Goal: Task Accomplishment & Management: Use online tool/utility

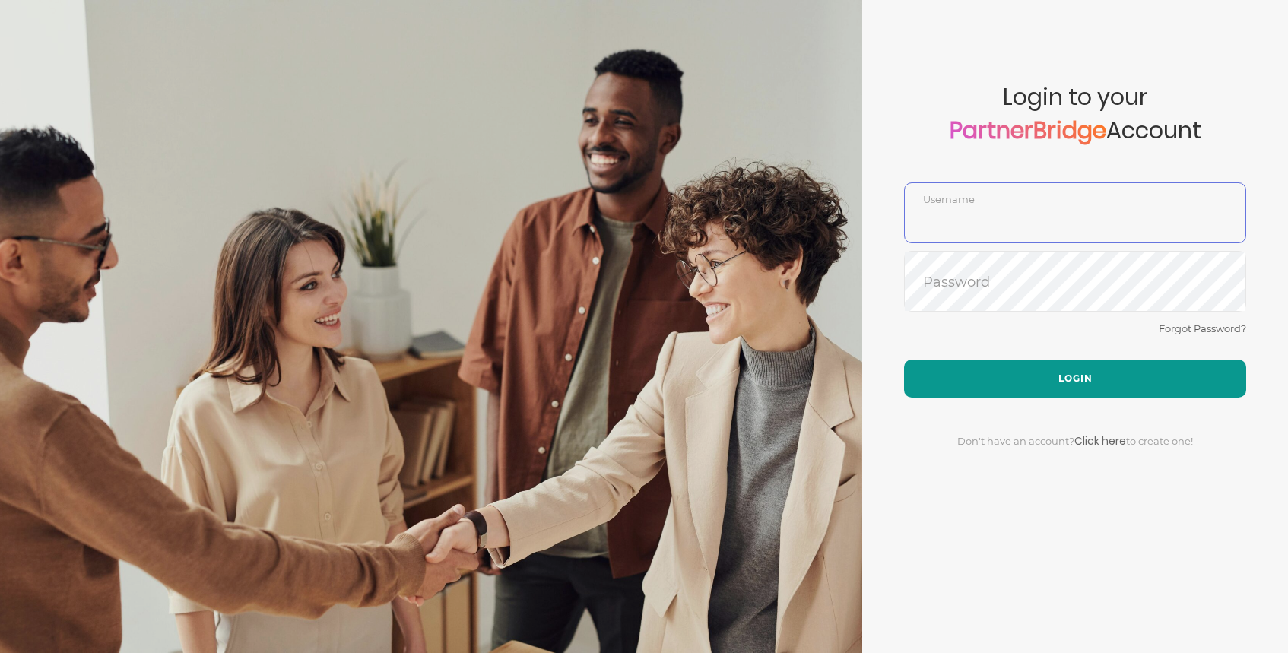
type input "DemoUser"
click at [1086, 373] on button "Login" at bounding box center [1075, 379] width 342 height 38
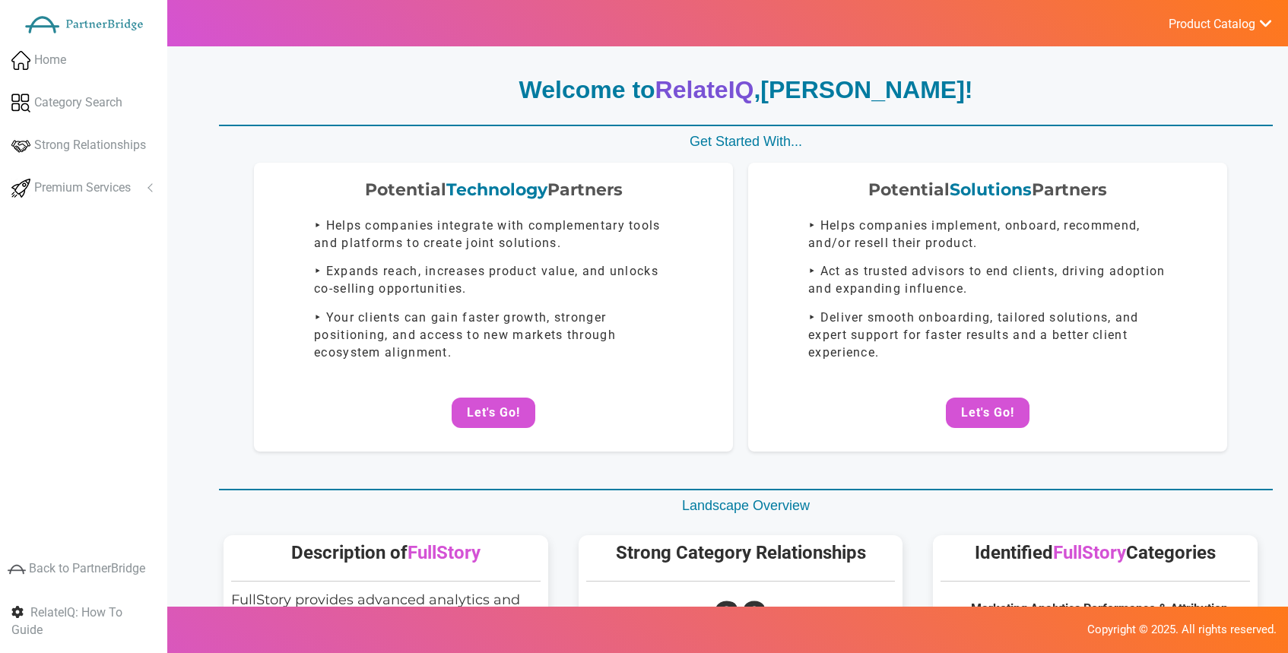
drag, startPoint x: 1020, startPoint y: 407, endPoint x: 1017, endPoint y: 395, distance: 11.6
click at [1020, 407] on button "Let's Go!" at bounding box center [988, 413] width 84 height 30
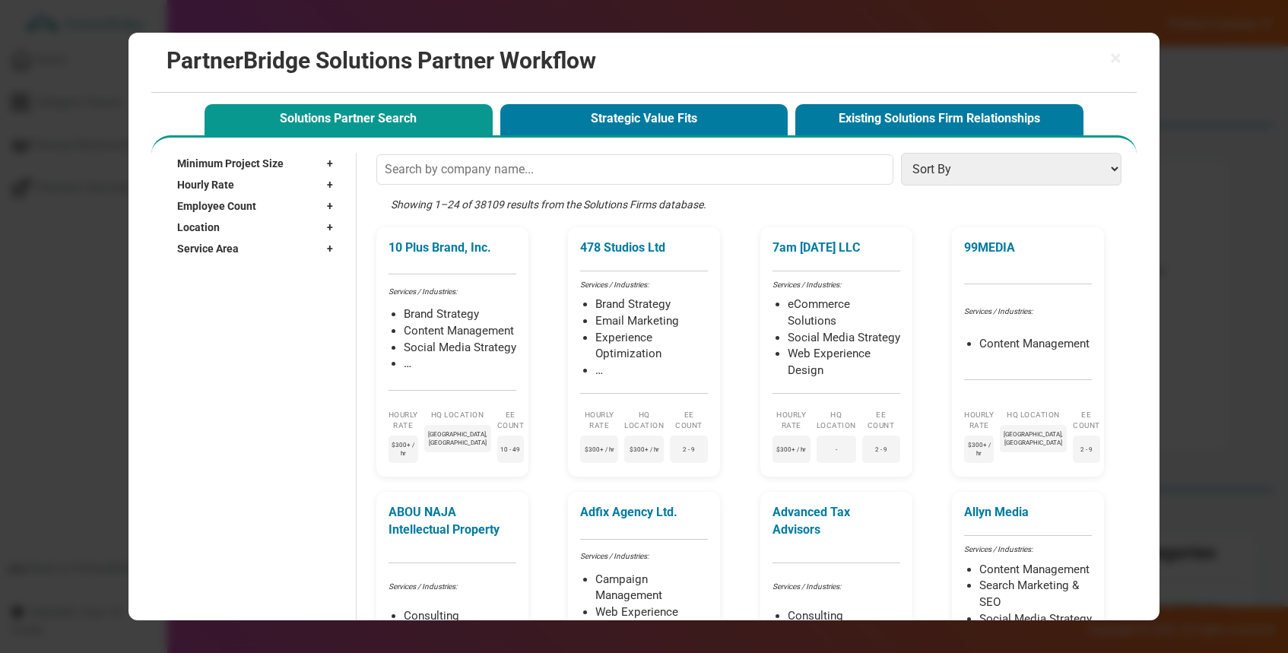
click at [646, 131] on button "Strategic Value Fits" at bounding box center [644, 119] width 288 height 31
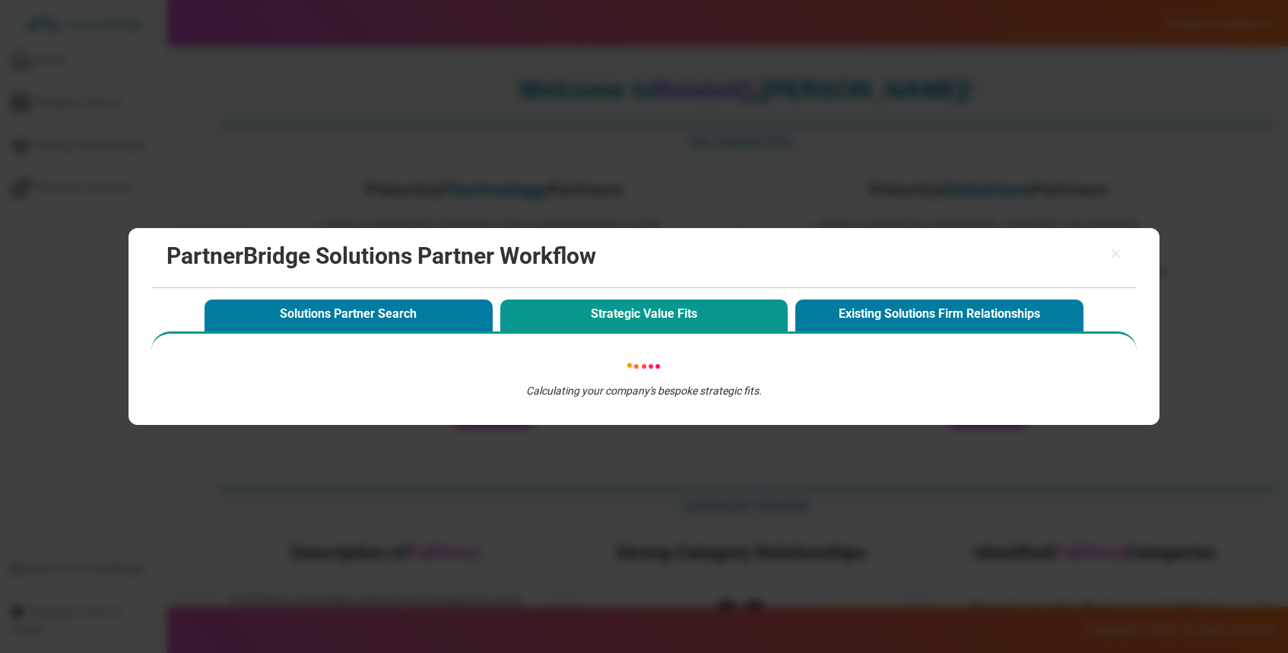
drag, startPoint x: 607, startPoint y: 141, endPoint x: 399, endPoint y: 145, distance: 207.6
click at [598, 143] on div "× PartnerBridge Solutions Partner Workflow Solutions Partner Search Strategic V…" at bounding box center [644, 326] width 1288 height 653
drag, startPoint x: 562, startPoint y: 192, endPoint x: 623, endPoint y: 193, distance: 61.6
click at [568, 191] on div "× PartnerBridge Solutions Partner Workflow Solutions Partner Search Strategic V…" at bounding box center [644, 326] width 1288 height 653
click at [1123, 261] on div "× PartnerBridge Solutions Partner Workflow" at bounding box center [643, 258] width 985 height 60
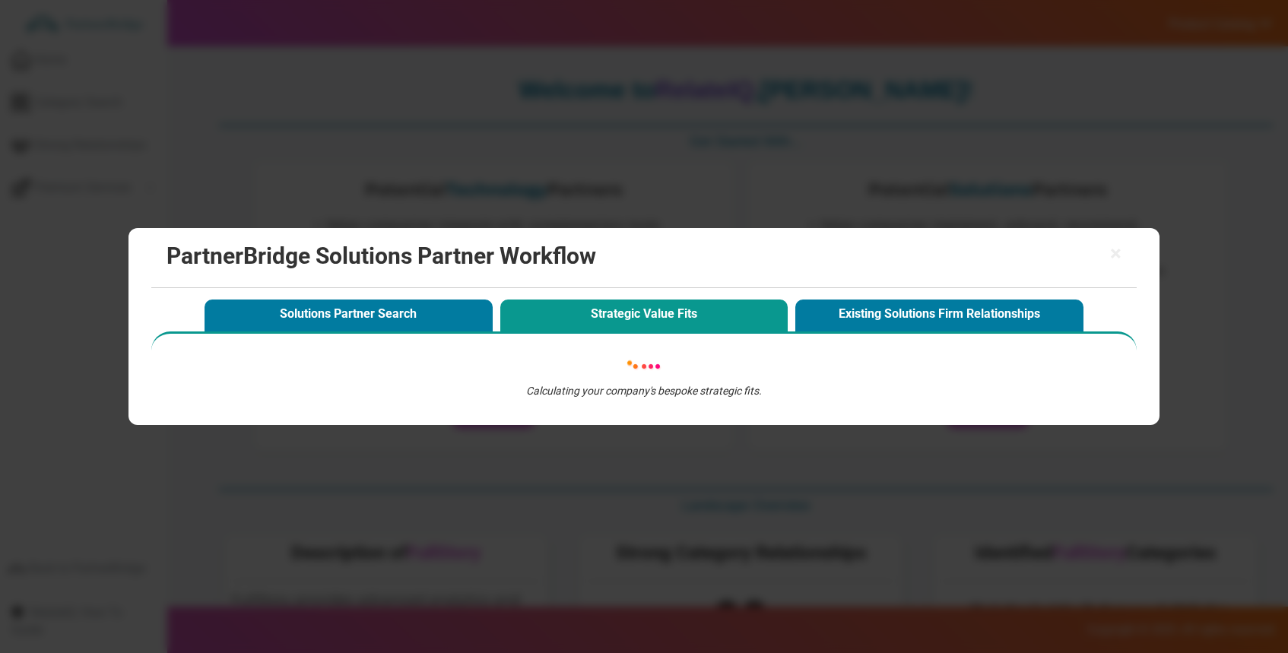
click at [1106, 255] on h2 "PartnerBridge Solutions Partner Workflow" at bounding box center [644, 255] width 954 height 25
click at [1112, 254] on span "×" at bounding box center [1115, 253] width 11 height 21
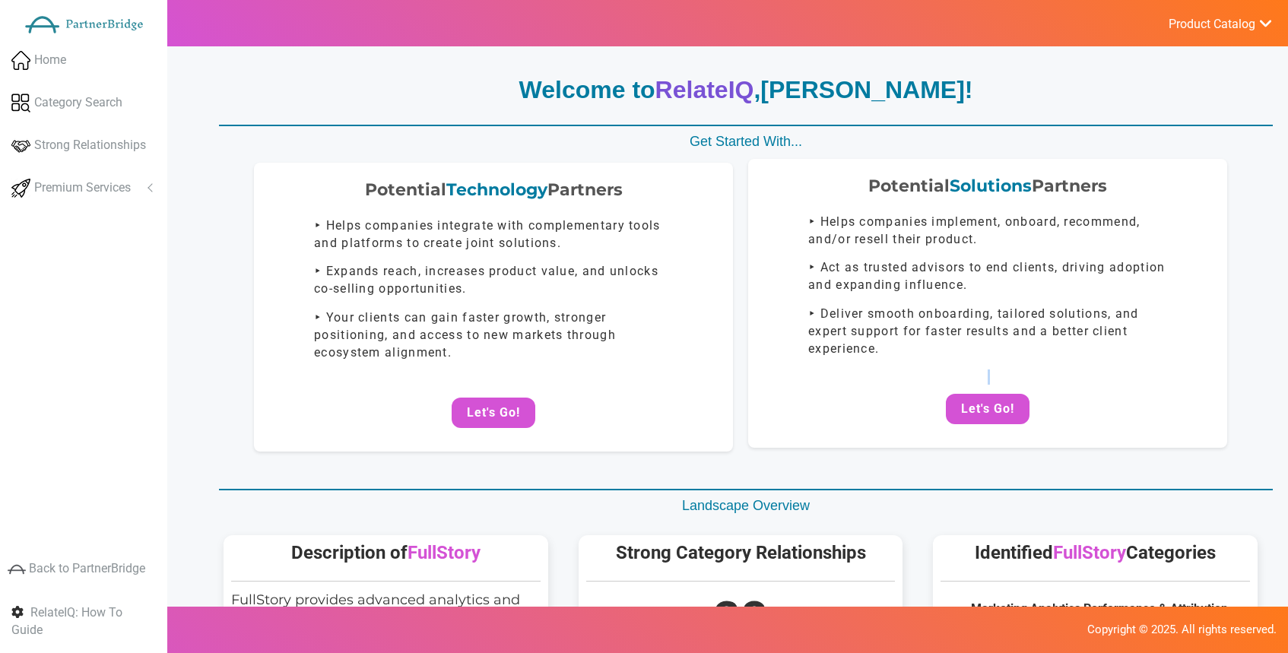
click at [995, 386] on div "Potential Solutions Partners ‣ Helps companies implement, onboard, recommend, a…" at bounding box center [987, 303] width 479 height 289
click at [995, 401] on button "Let's Go!" at bounding box center [988, 408] width 84 height 30
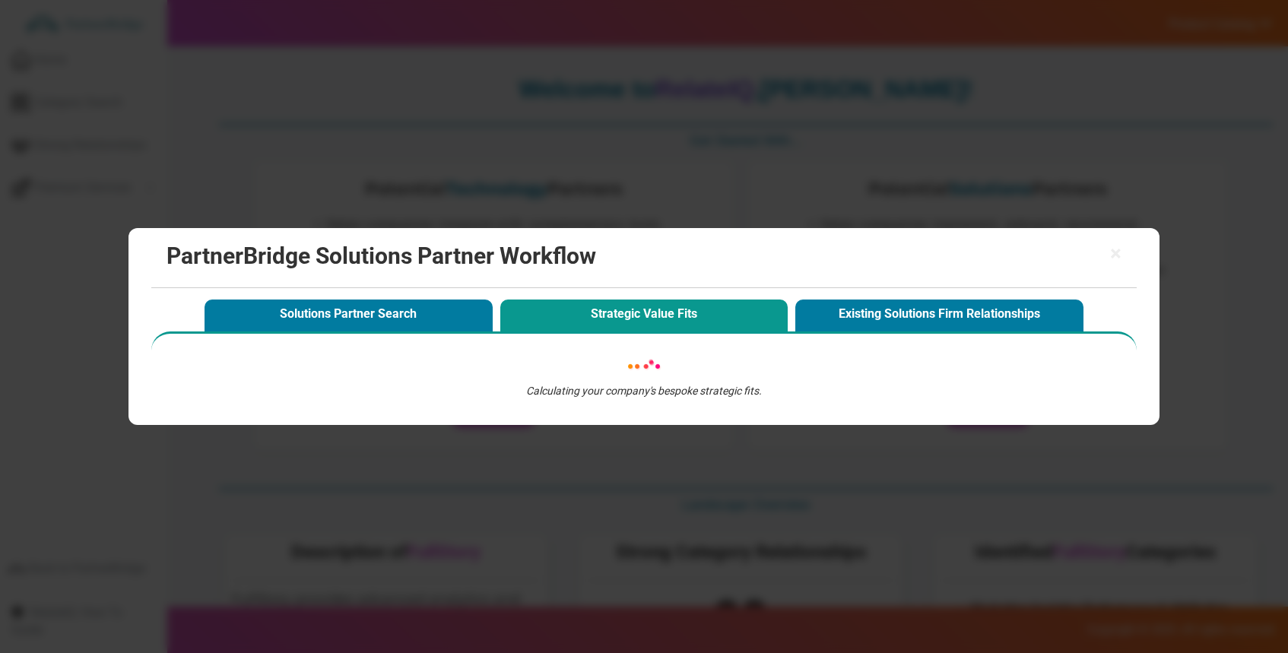
scroll to position [2, 0]
click at [328, 328] on button "Solutions Partner Search" at bounding box center [349, 315] width 288 height 31
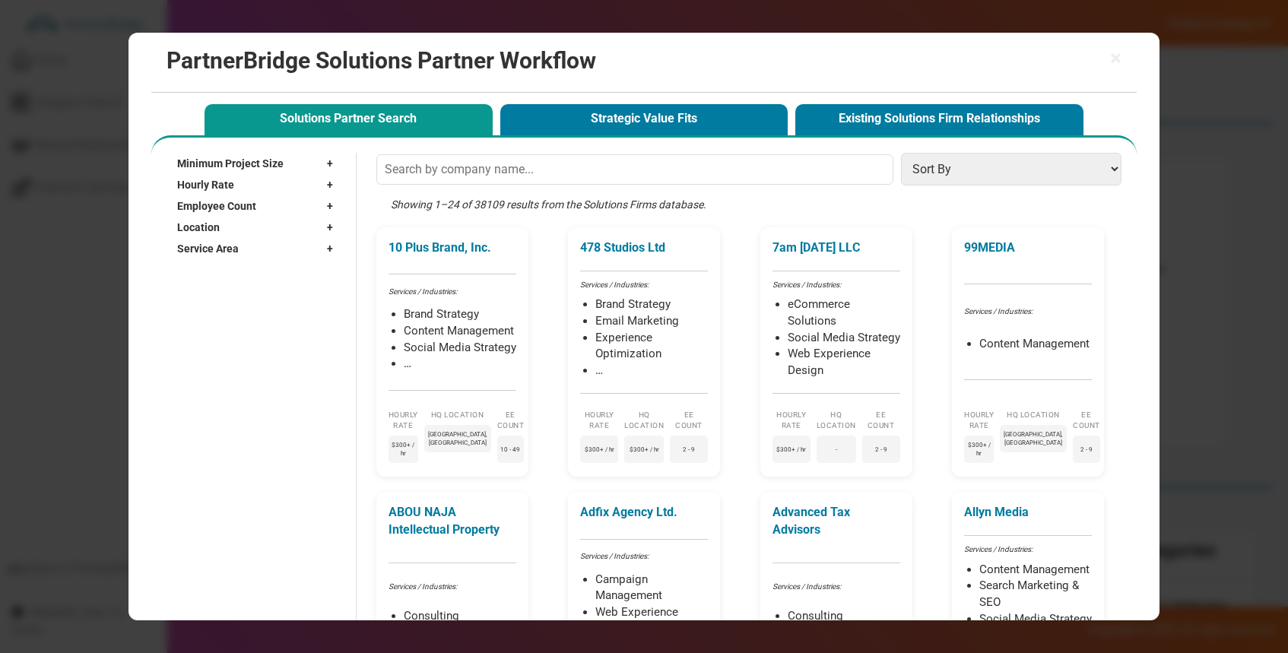
scroll to position [4, 0]
click at [1115, 67] on span "×" at bounding box center [1115, 58] width 11 height 21
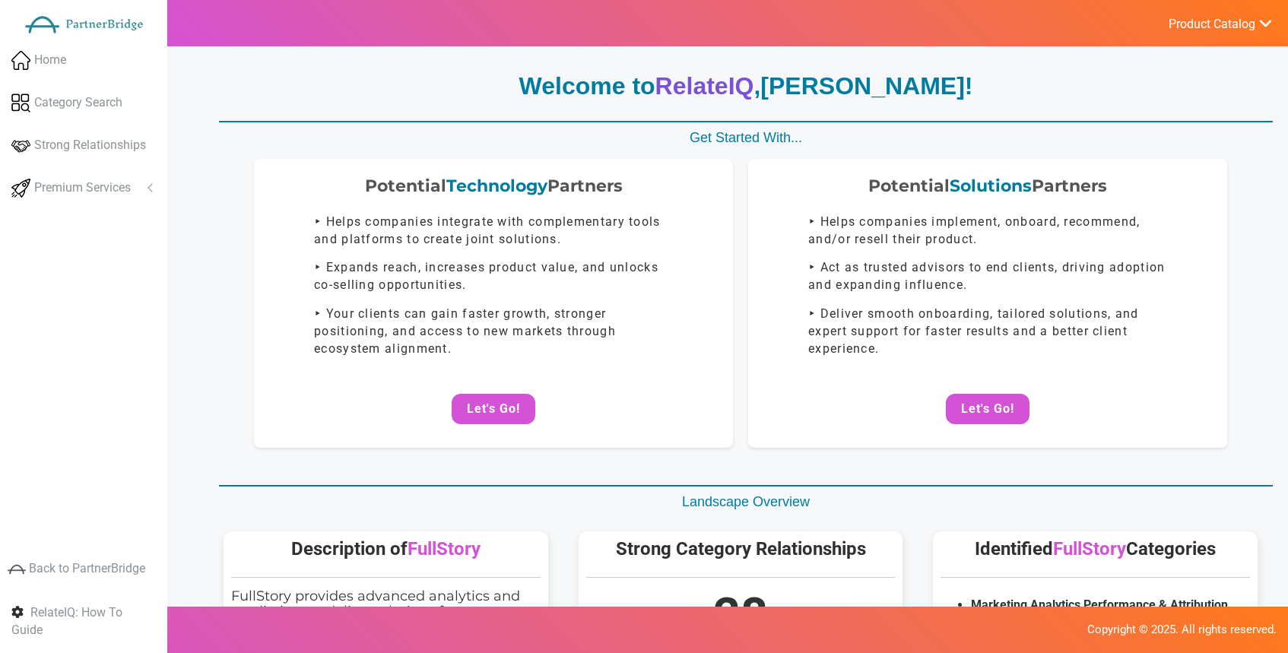
scroll to position [2, 0]
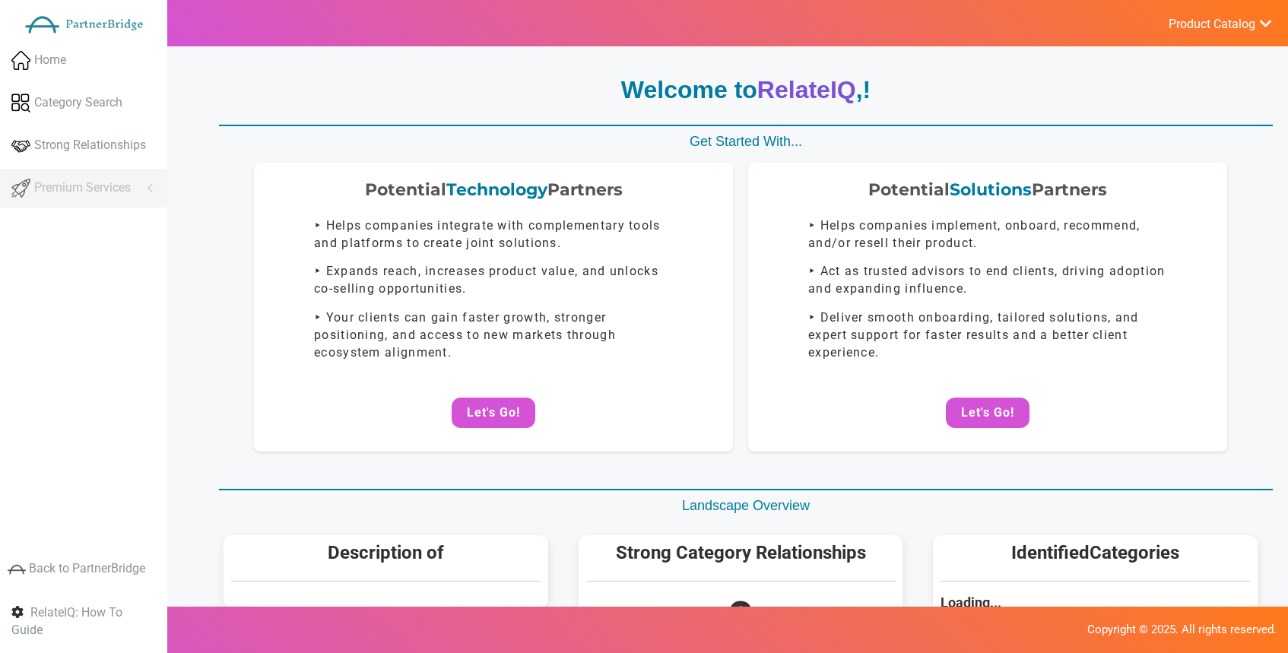
scroll to position [2, 0]
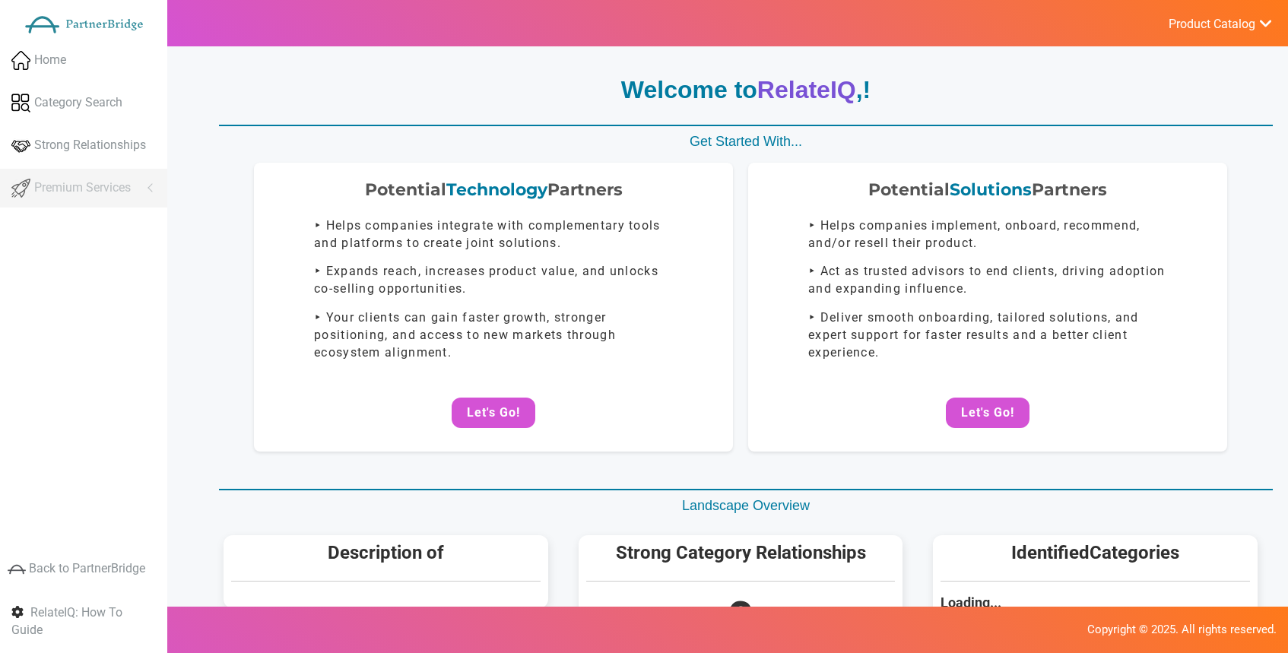
scroll to position [2, 0]
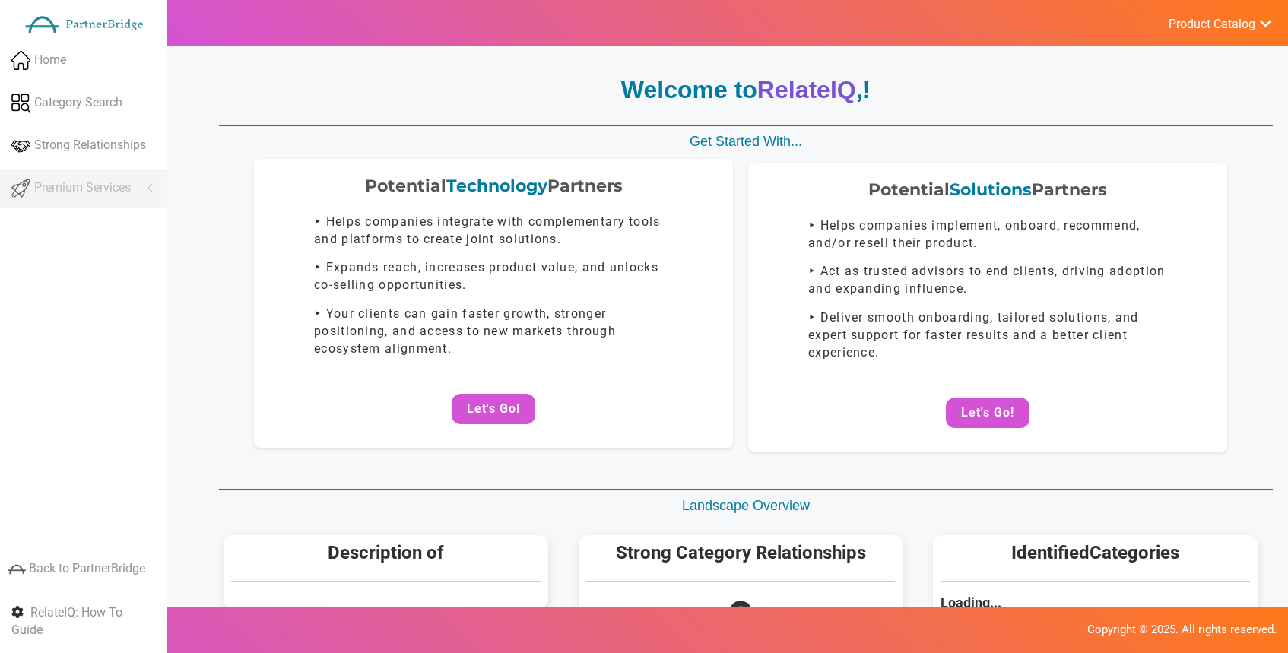
scroll to position [2, 0]
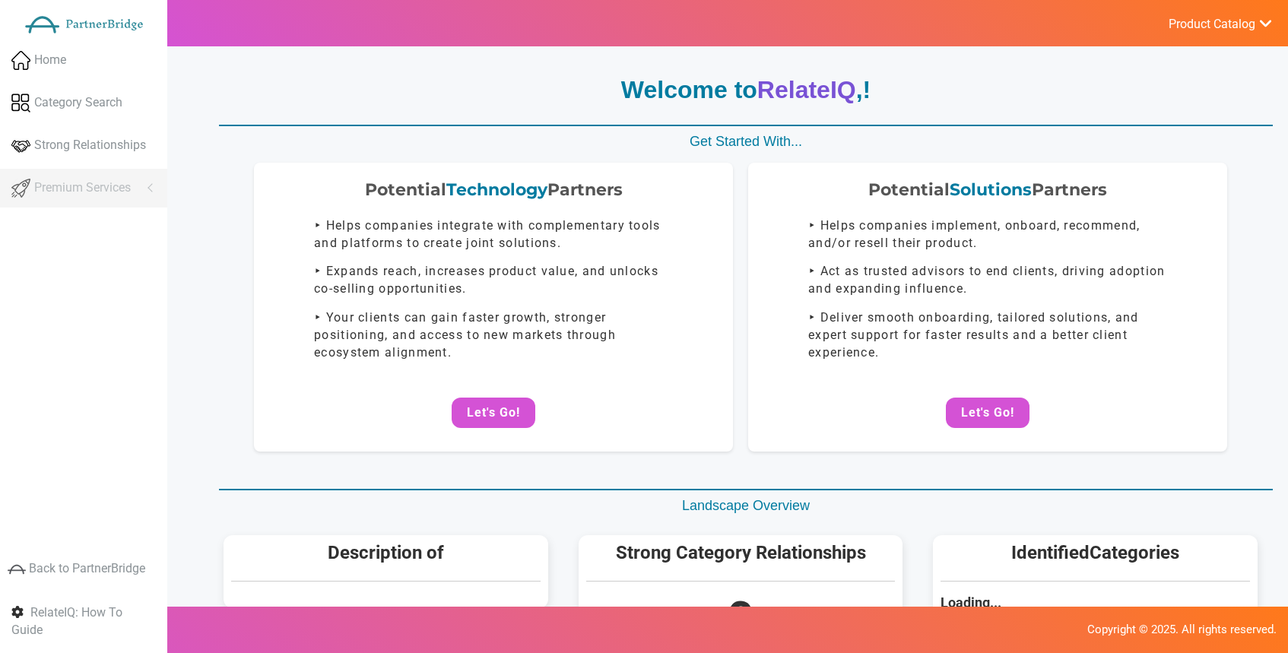
scroll to position [2, 0]
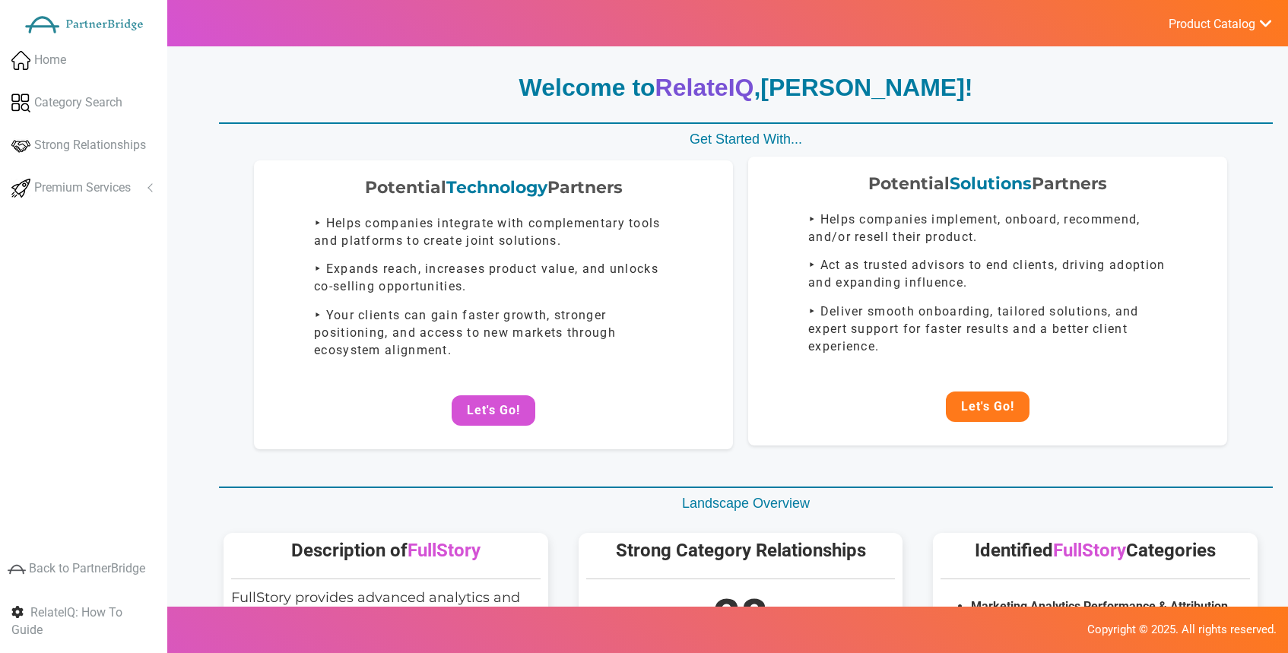
drag, startPoint x: 979, startPoint y: 392, endPoint x: 983, endPoint y: 404, distance: 12.7
click at [982, 395] on button "Let's Go!" at bounding box center [988, 407] width 84 height 30
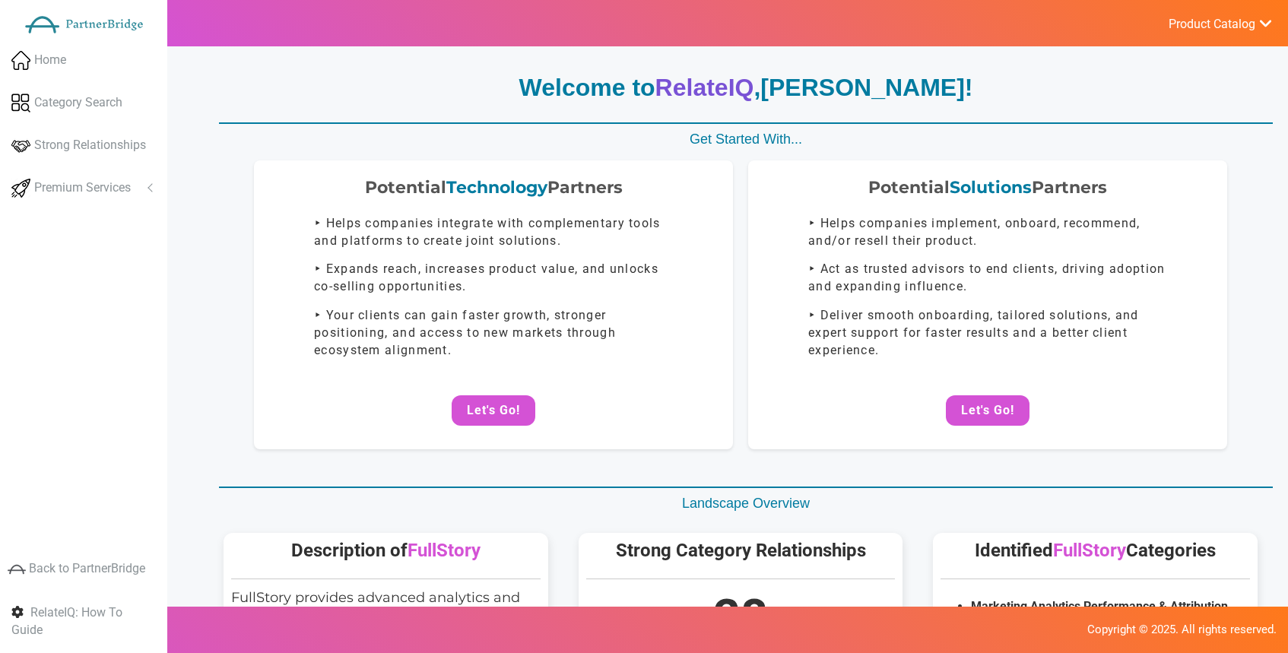
click at [0, 0] on div "Sort By Hourly Rate: High to Low Hourly Rate: Low to High Min Project Size: Hig…" at bounding box center [0, 0] width 0 height 0
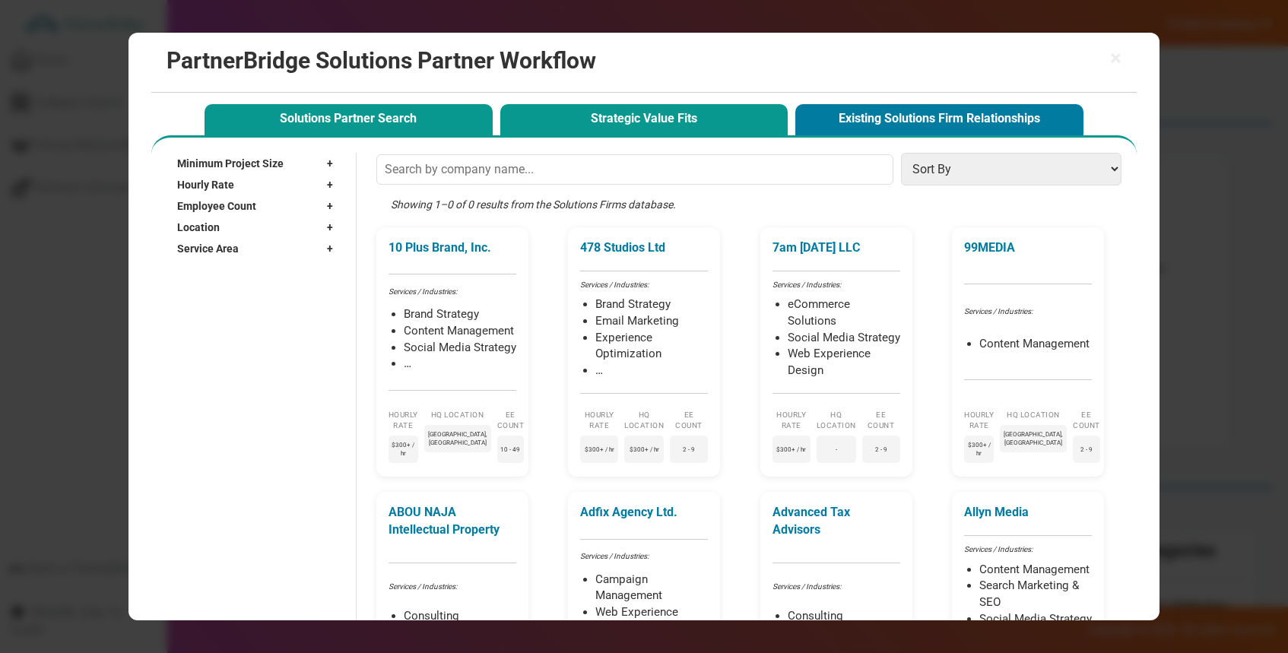
click at [645, 125] on button "Strategic Value Fits" at bounding box center [644, 119] width 288 height 31
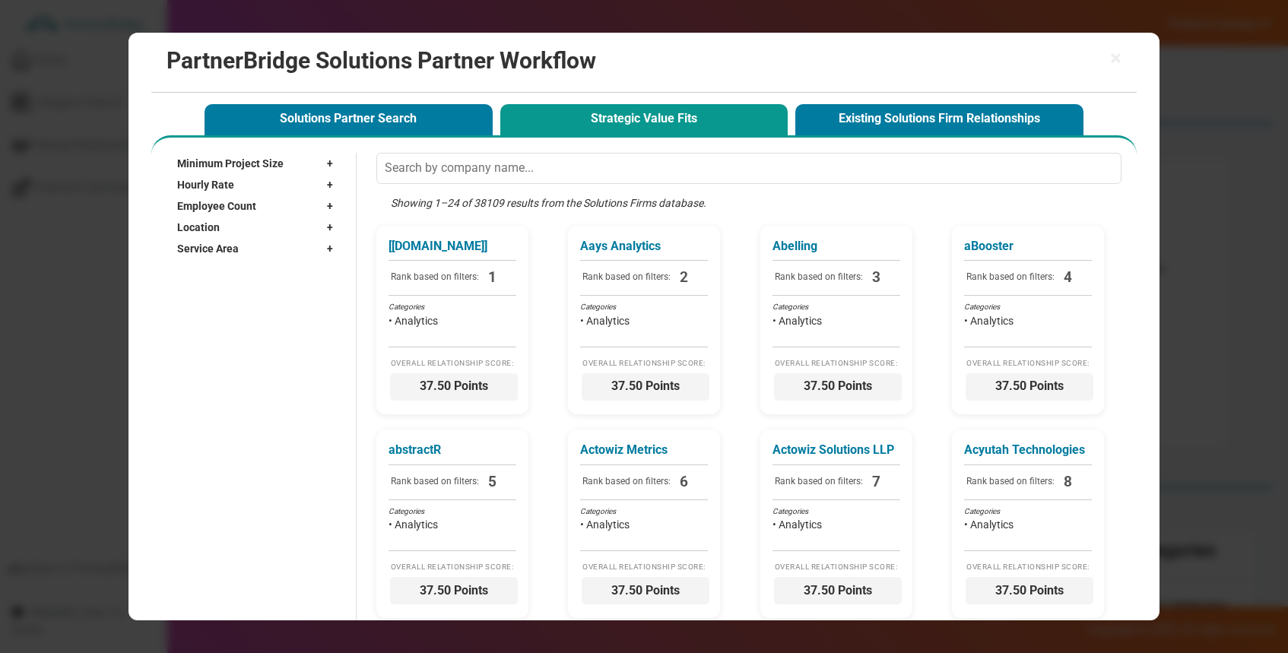
click at [452, 127] on button "Solutions Partner Search" at bounding box center [349, 119] width 288 height 31
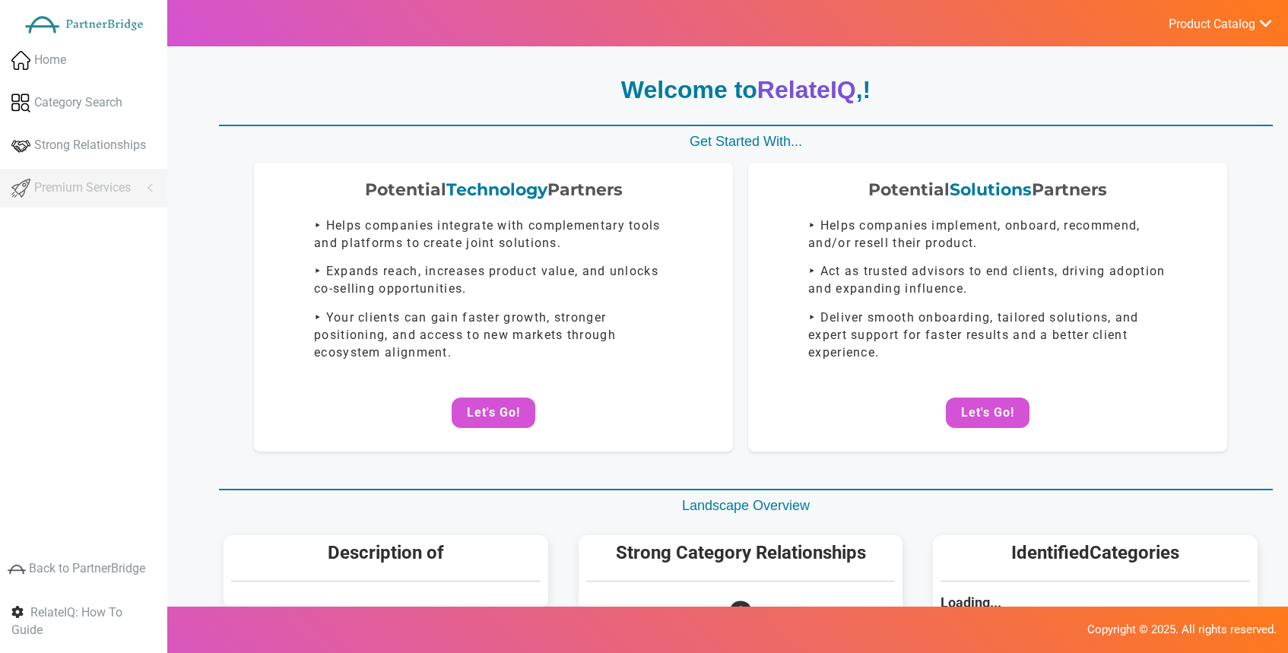
scroll to position [2, 0]
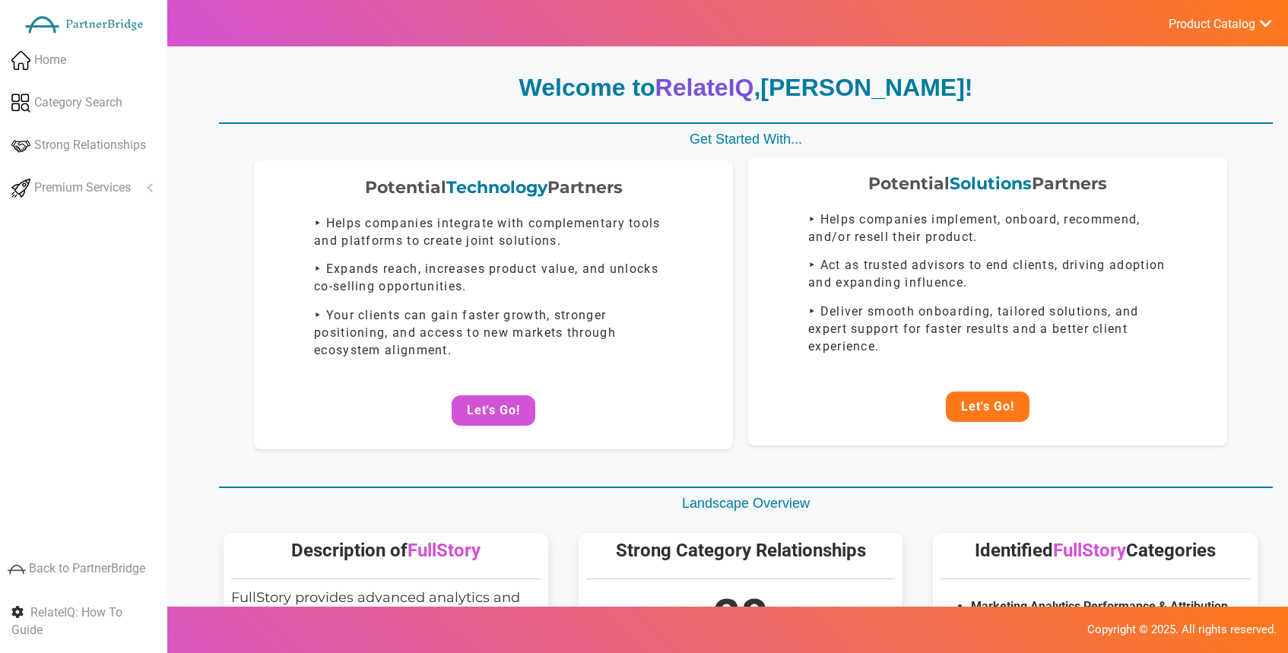
click at [991, 404] on button "Let's Go!" at bounding box center [988, 407] width 84 height 30
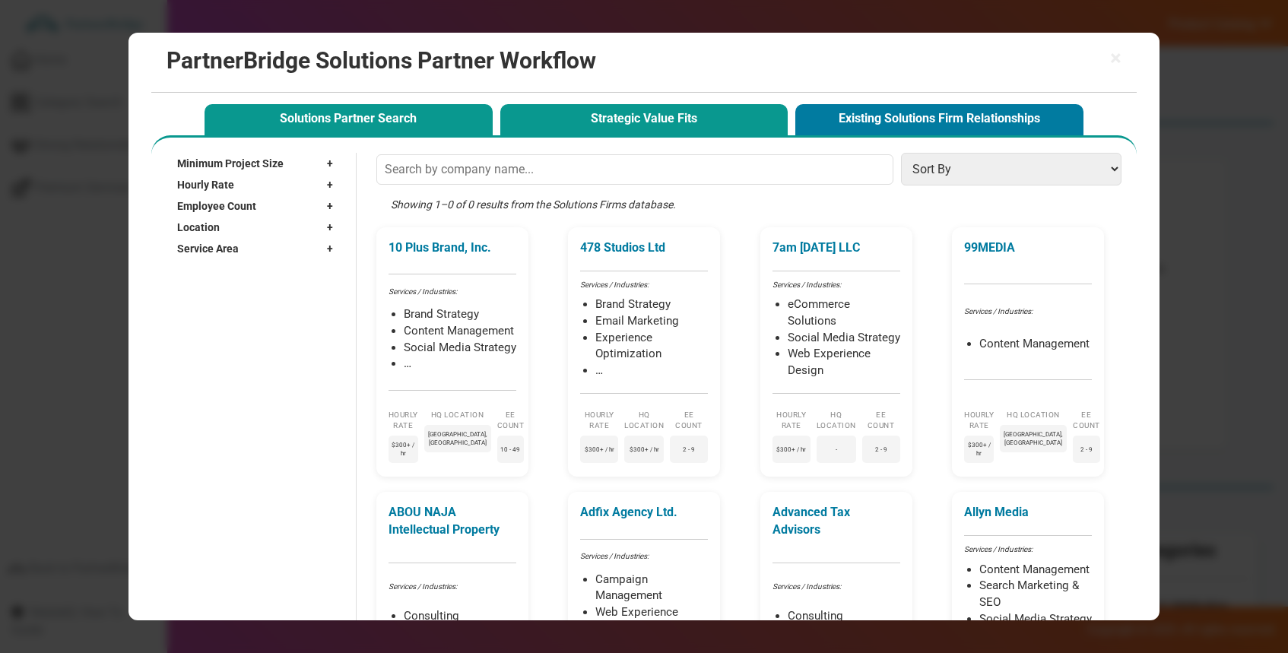
click at [649, 108] on button "Strategic Value Fits" at bounding box center [644, 119] width 288 height 31
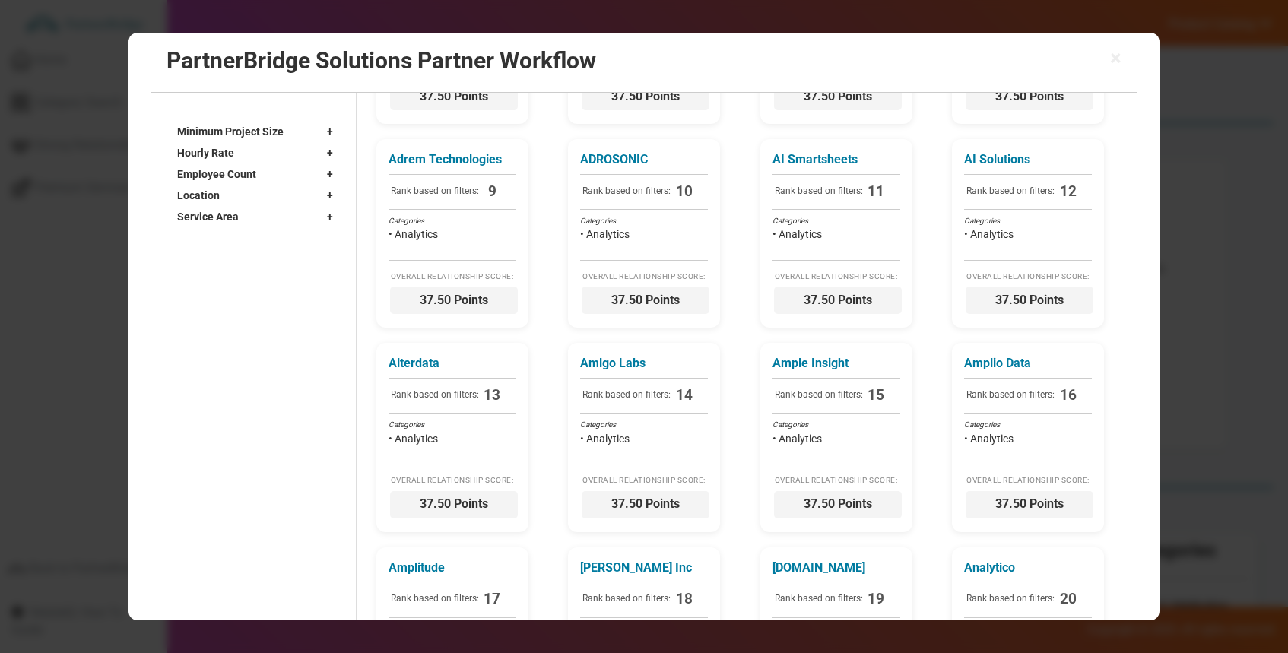
scroll to position [0, 0]
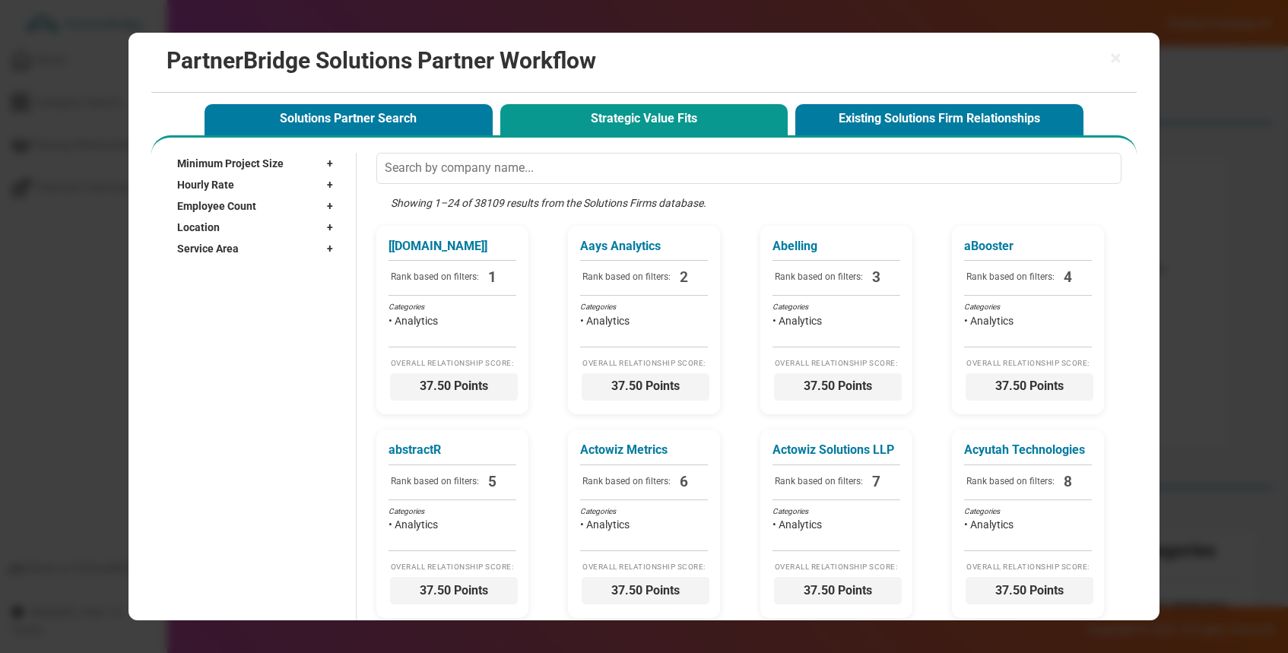
click at [271, 257] on div "Service Area +" at bounding box center [258, 248] width 163 height 21
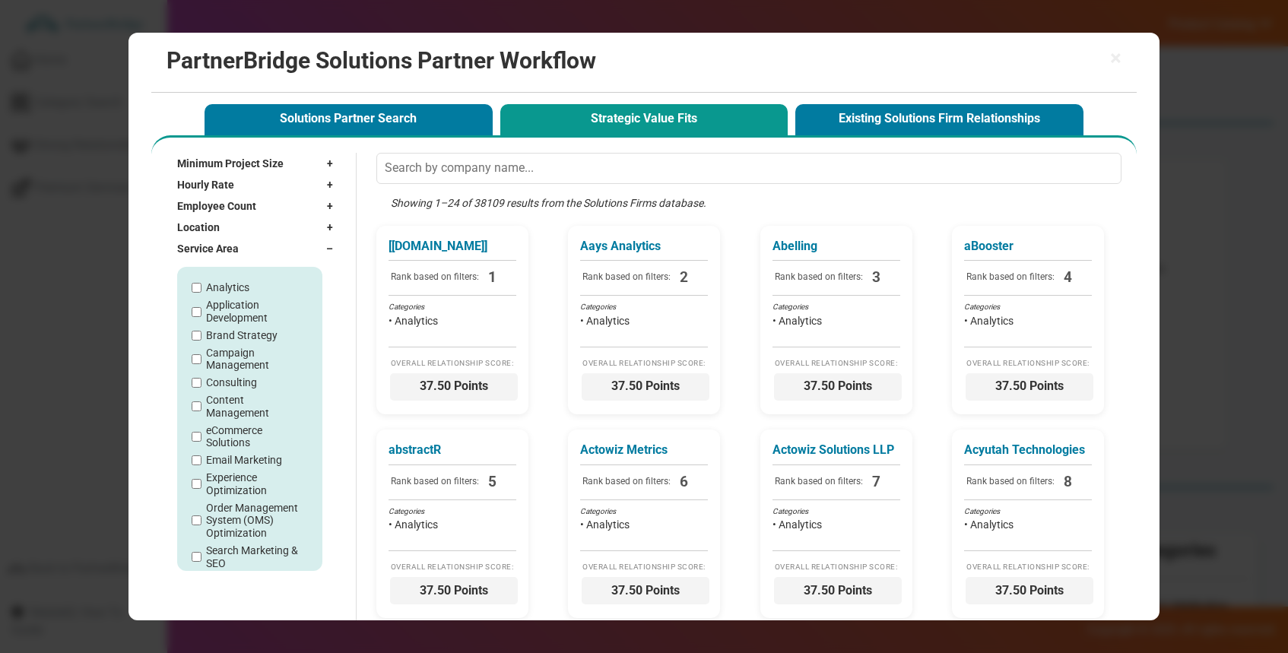
click at [1110, 50] on span "×" at bounding box center [1115, 58] width 11 height 21
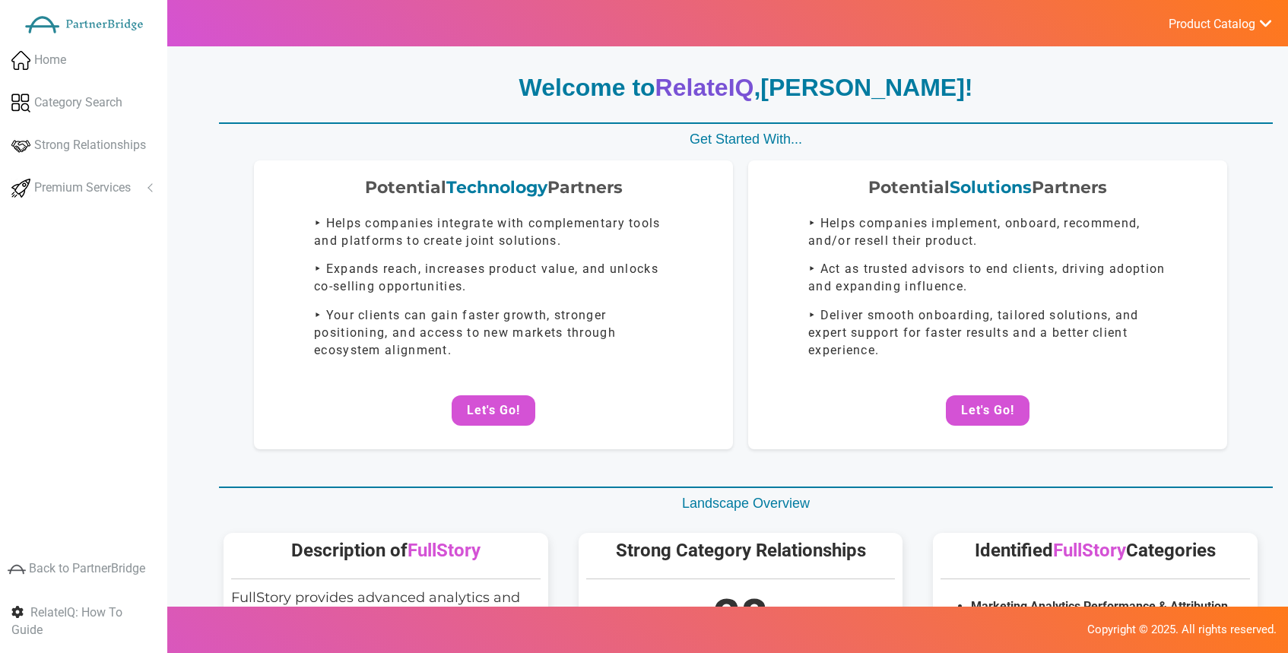
click at [83, 209] on ul "Home Category Search Strong Relationships Premium Services Company Search Poten…" at bounding box center [83, 126] width 167 height 170
click at [86, 197] on link "Premium Services" at bounding box center [83, 188] width 167 height 39
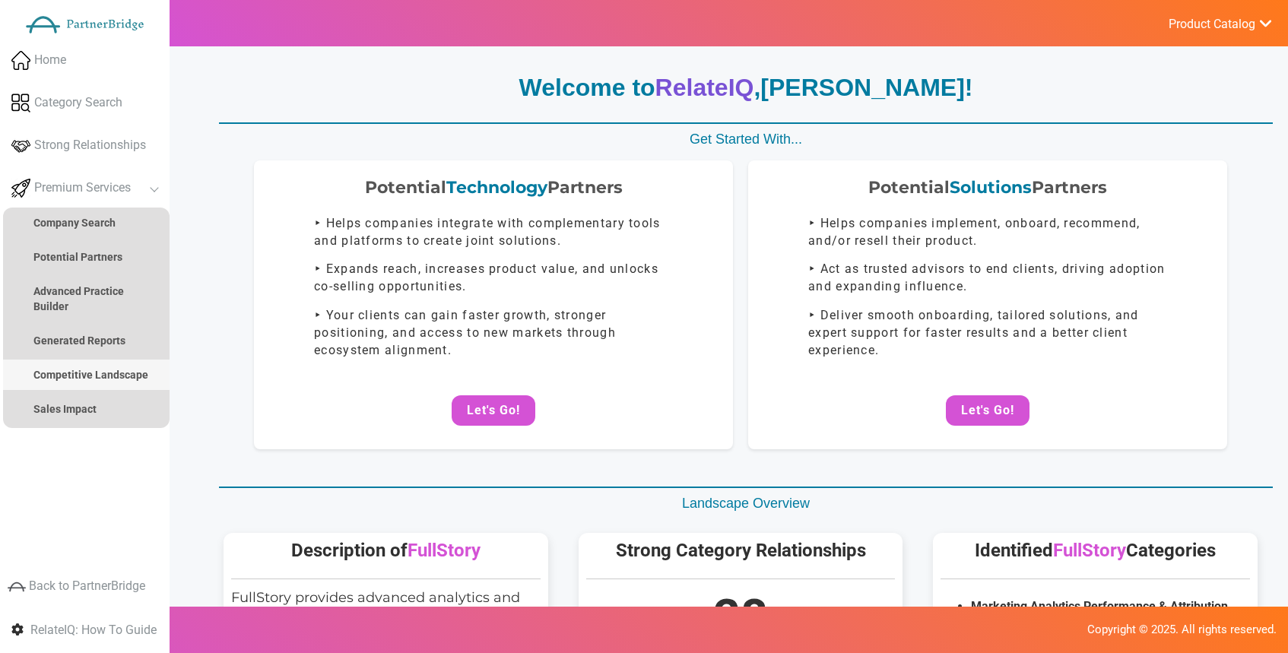
click at [97, 363] on link "Competitive Landscape" at bounding box center [86, 375] width 167 height 30
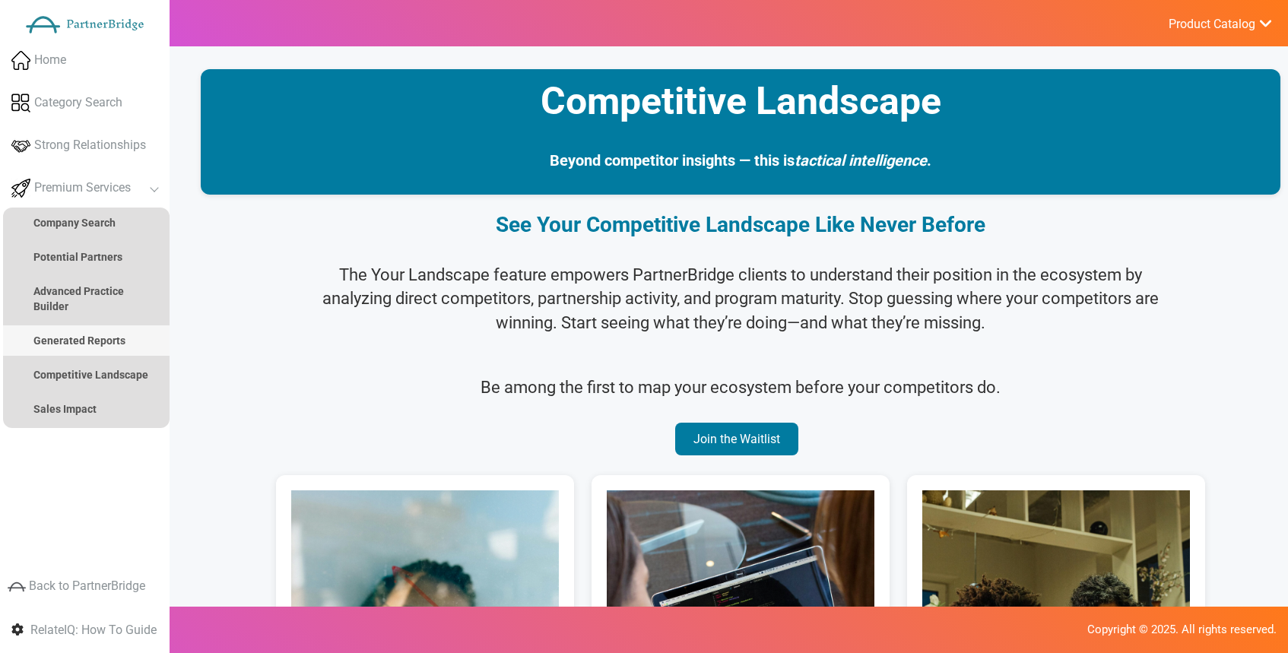
click at [97, 341] on strong "Generated Reports" at bounding box center [79, 341] width 92 height 12
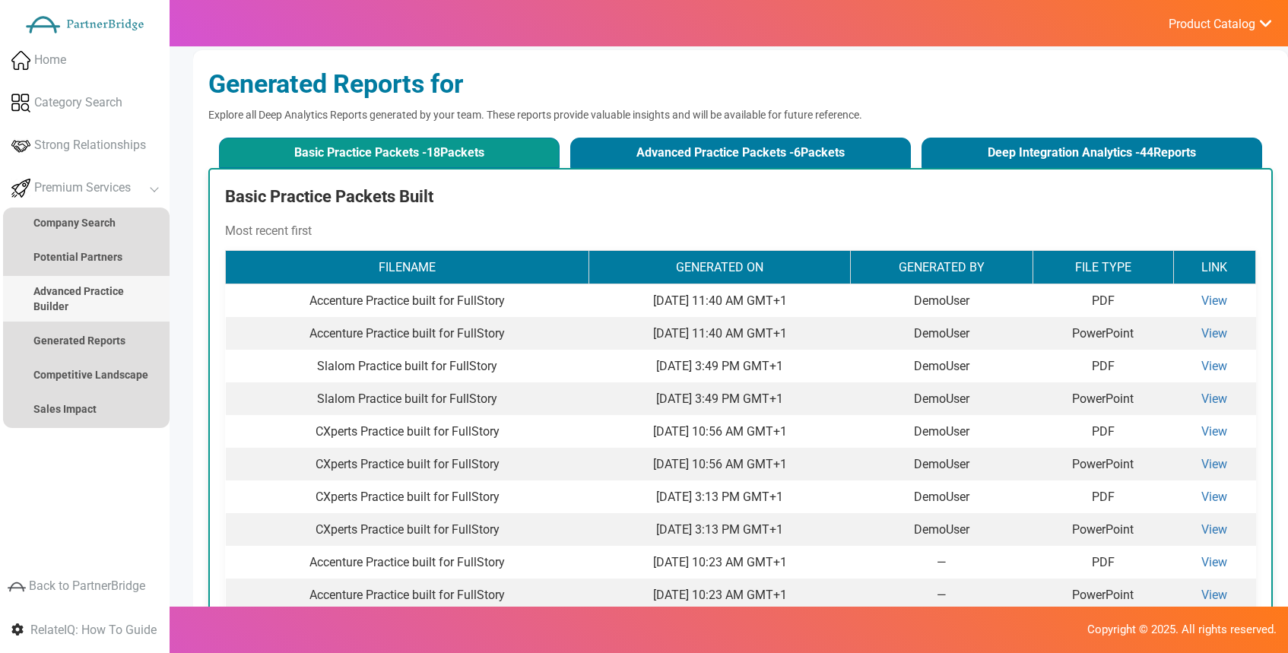
click at [100, 316] on link "Advanced Practice Builder" at bounding box center [86, 299] width 167 height 46
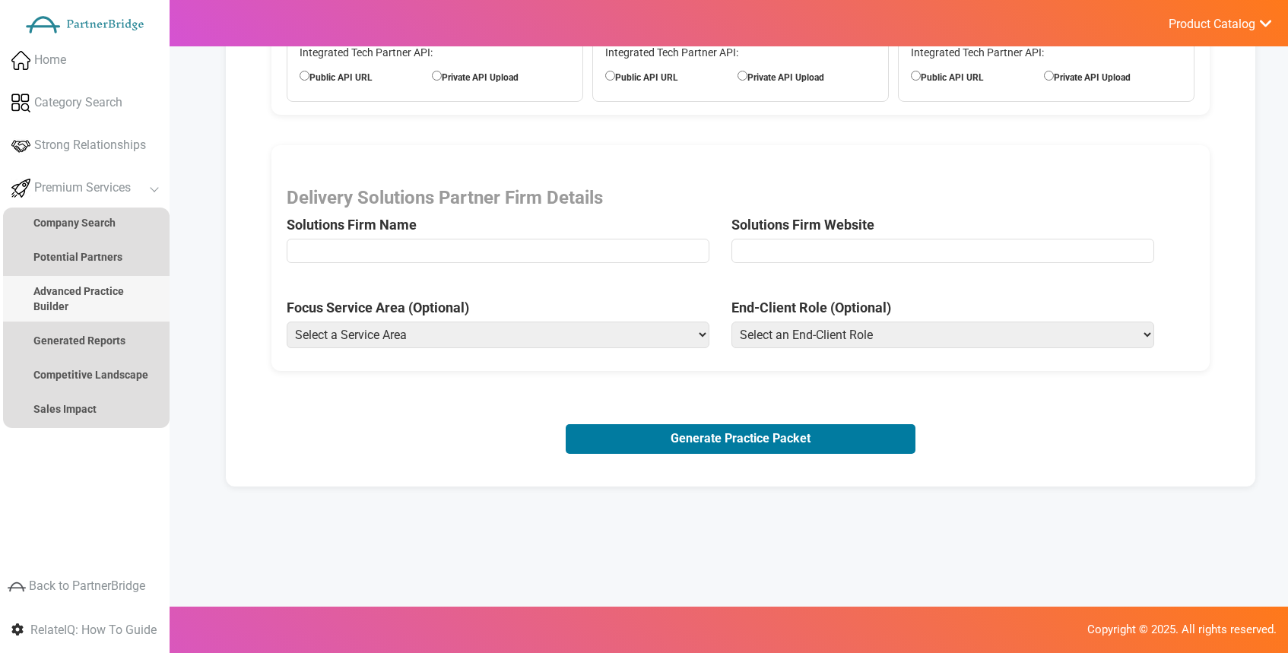
scroll to position [328, 0]
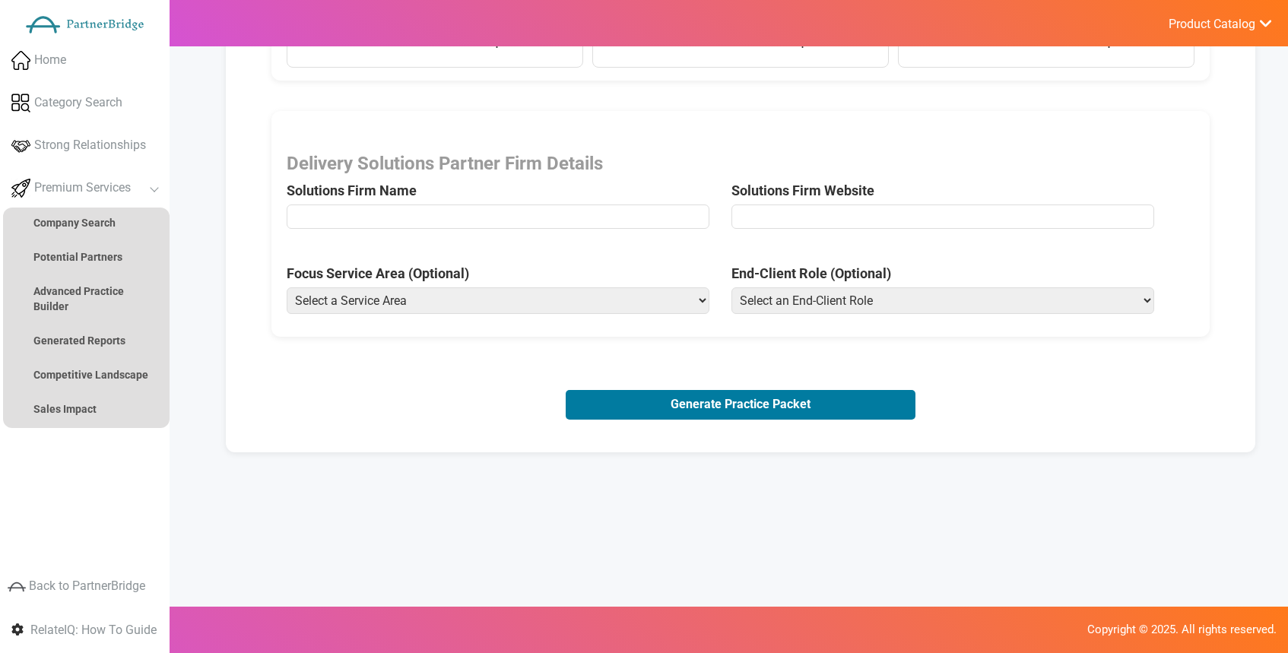
click at [443, 314] on span "Focus Service Area (Optional) Select a Service Area Analytics Application Devel…" at bounding box center [509, 293] width 445 height 58
click at [442, 306] on select "Select a Service Area Analytics Application Development Brand Strategy Campaign…" at bounding box center [498, 300] width 423 height 27
click at [532, 290] on select "Select a Service Area Analytics Application Development Brand Strategy Campaign…" at bounding box center [498, 300] width 423 height 27
click at [485, 291] on select "Select a Service Area Analytics Application Development Brand Strategy Campaign…" at bounding box center [498, 300] width 423 height 27
click at [771, 268] on label "End-Client Role (Optional)" at bounding box center [811, 274] width 160 height 20
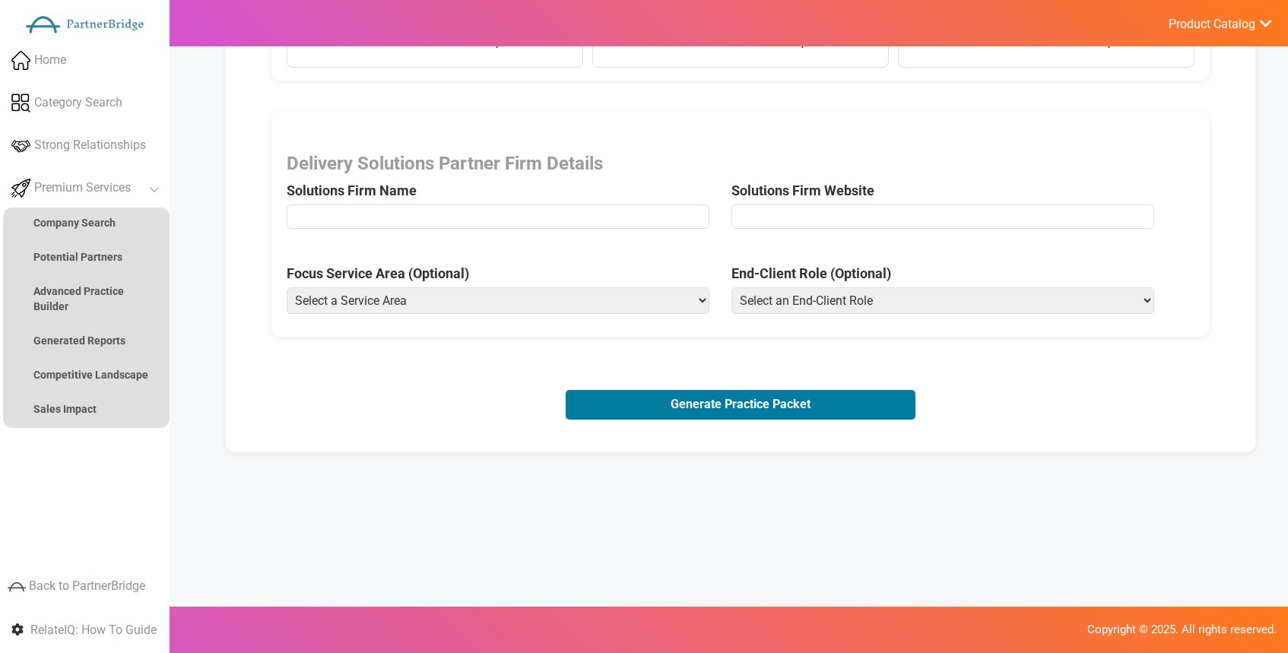
click at [771, 287] on select "Select an End-Client Role Chief Executive Officer (CEO) Chief Operating Officer…" at bounding box center [942, 300] width 423 height 27
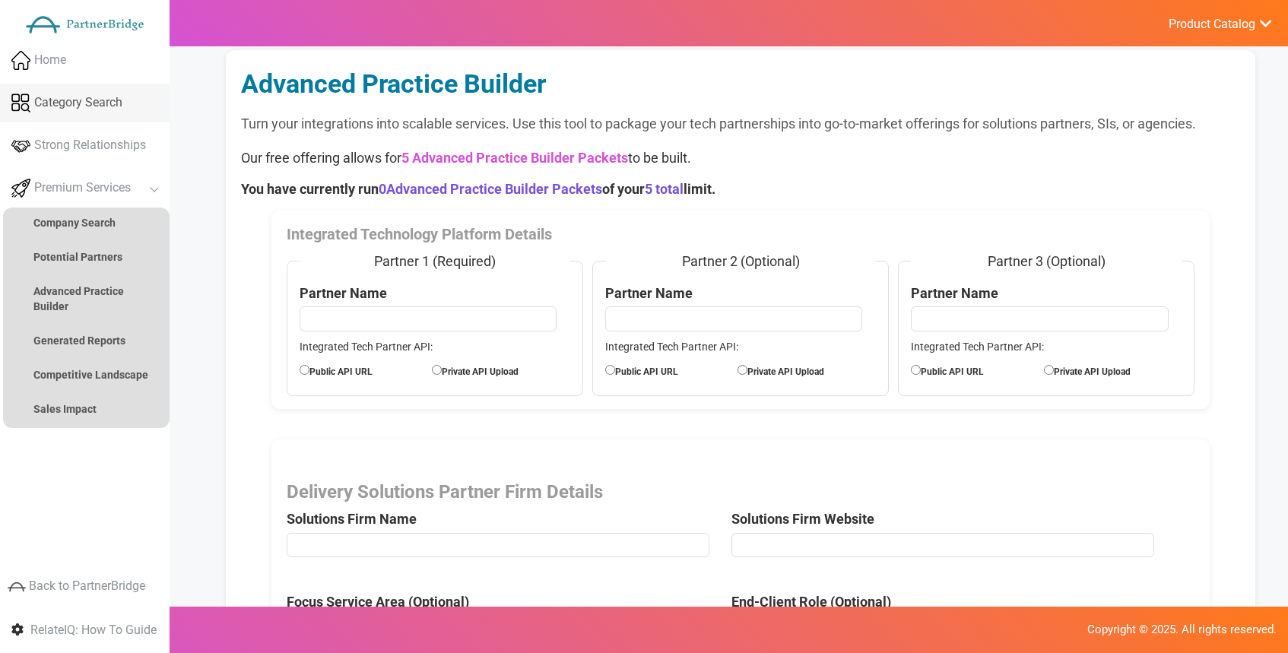
click at [91, 87] on link "Category Search" at bounding box center [85, 103] width 170 height 39
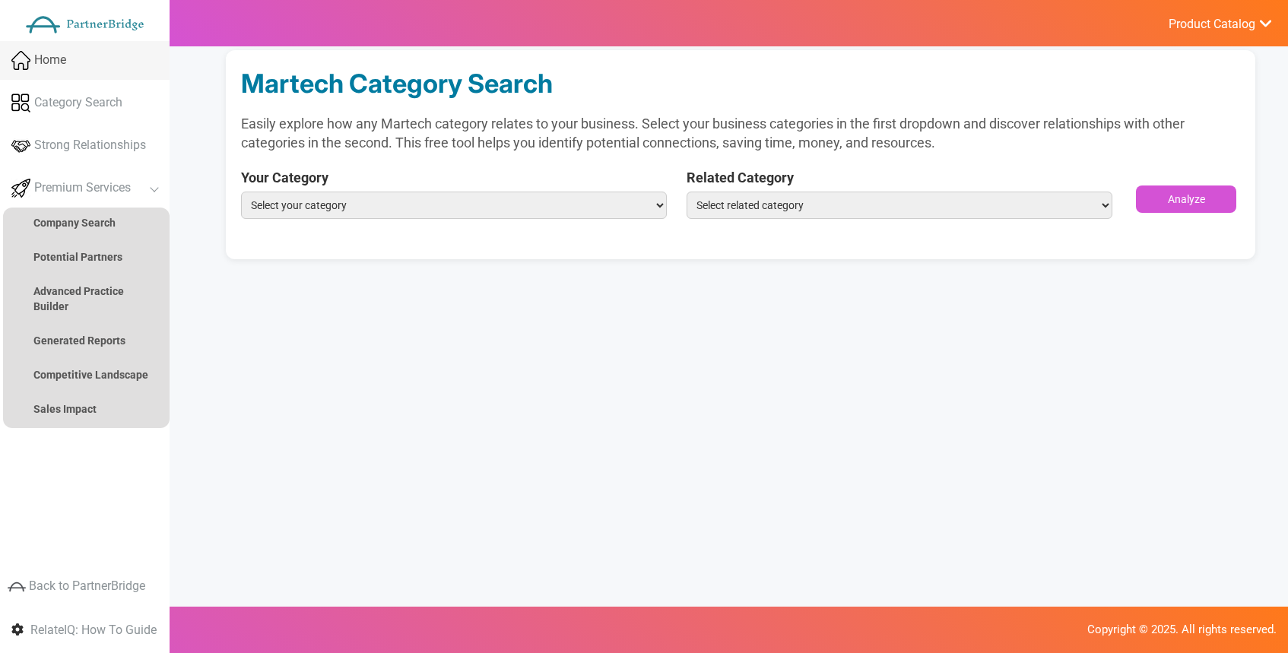
click at [84, 65] on link "Home" at bounding box center [85, 60] width 170 height 39
